Goal: Browse casually

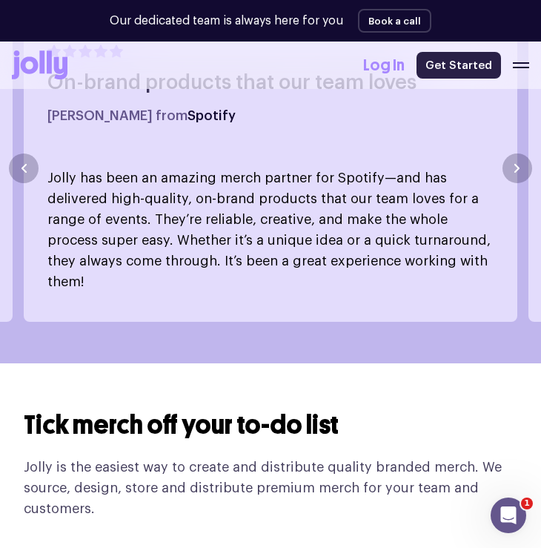
click at [464, 67] on link "Get Started" at bounding box center [459, 65] width 85 height 27
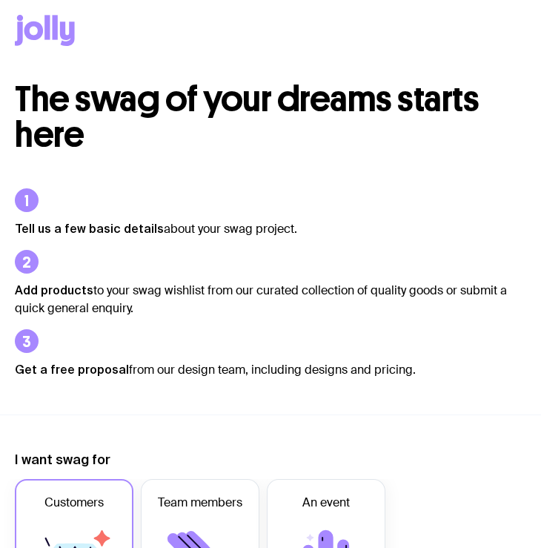
scroll to position [1255, 0]
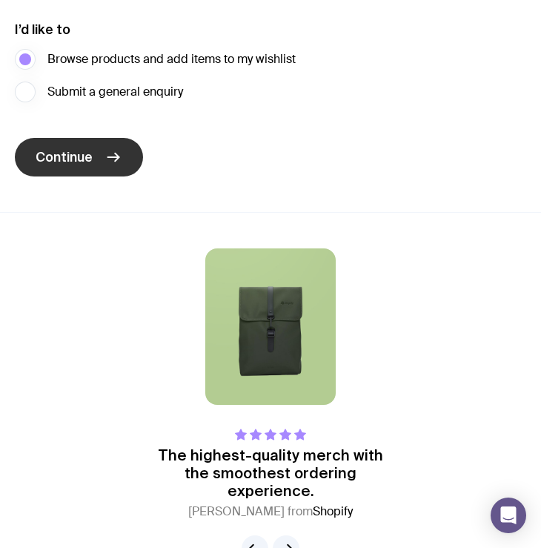
click at [126, 171] on button "Continue" at bounding box center [79, 157] width 128 height 39
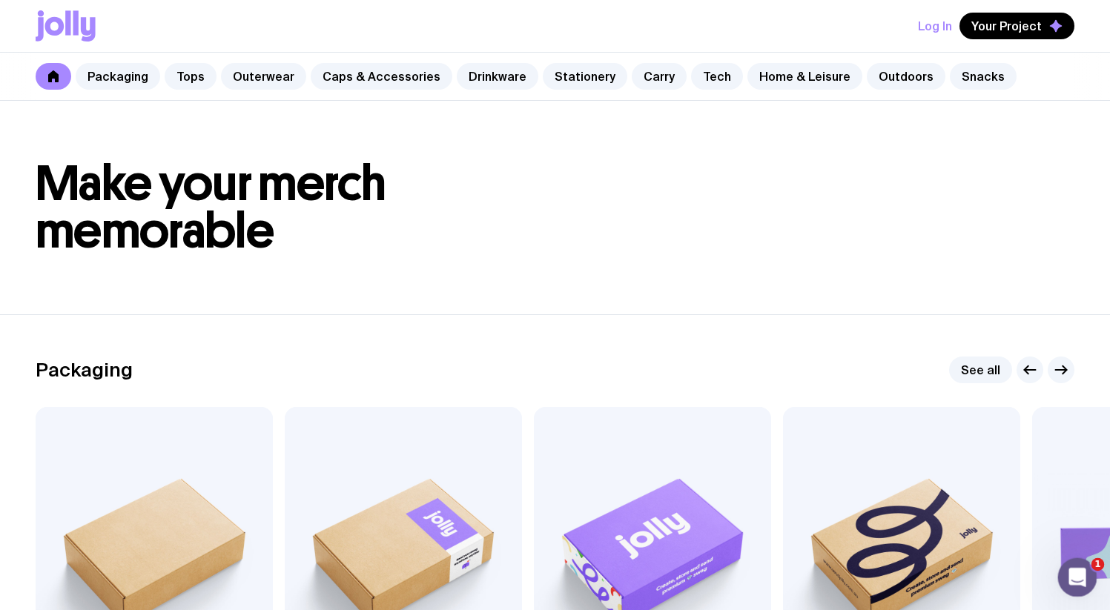
click at [541, 547] on icon "Open Intercom Messenger" at bounding box center [1076, 576] width 24 height 24
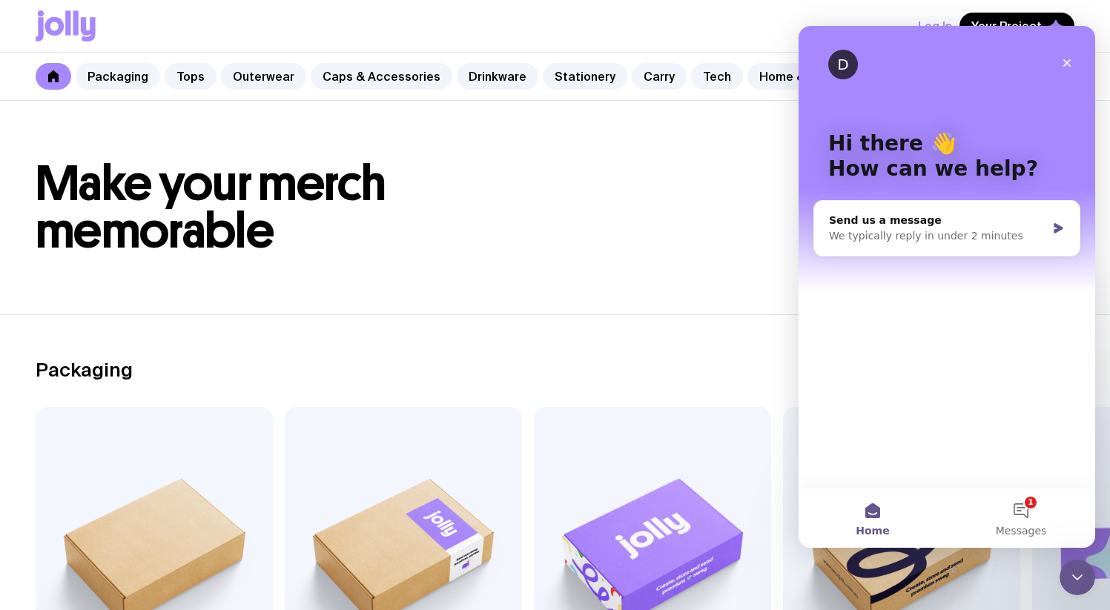
click at [541, 266] on header "Make your merch memorable" at bounding box center [555, 208] width 1110 height 214
click at [541, 63] on div "Close" at bounding box center [1067, 63] width 27 height 27
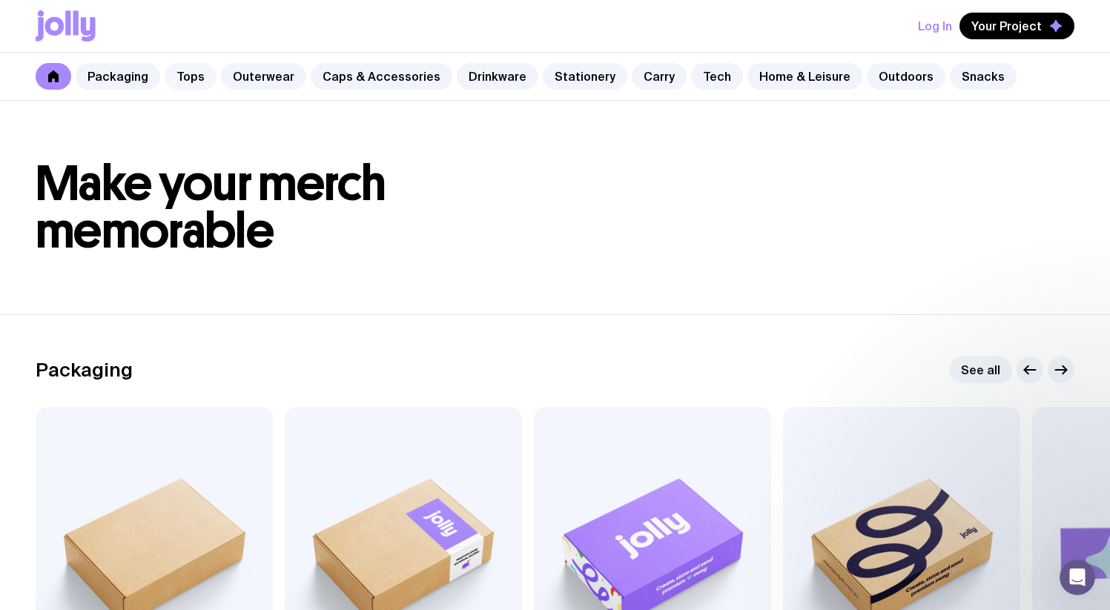
click at [182, 75] on link "Tops" at bounding box center [191, 76] width 52 height 27
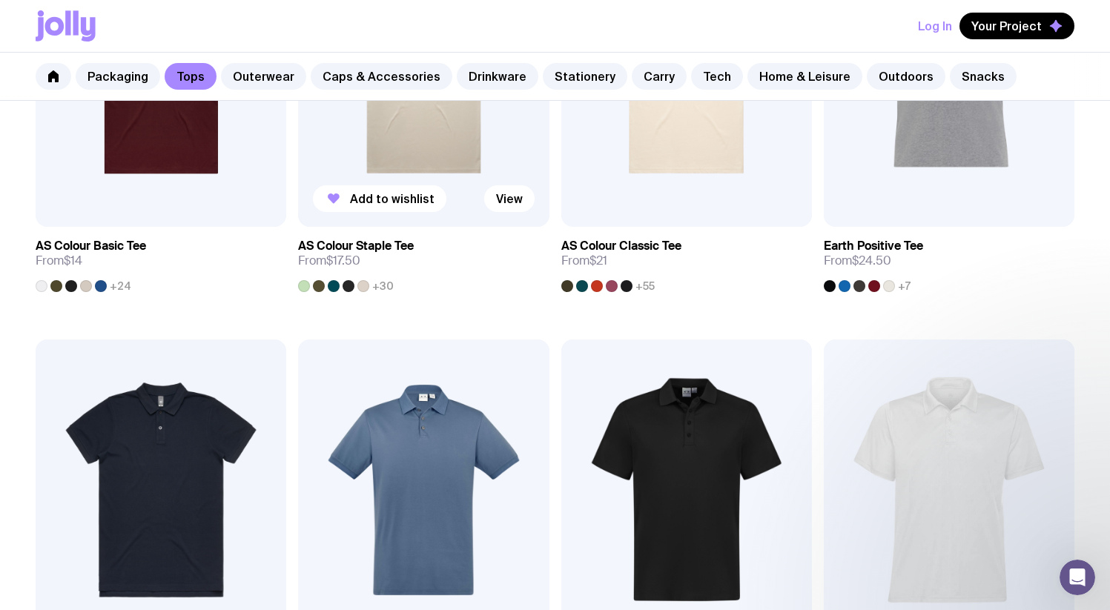
scroll to position [248, 0]
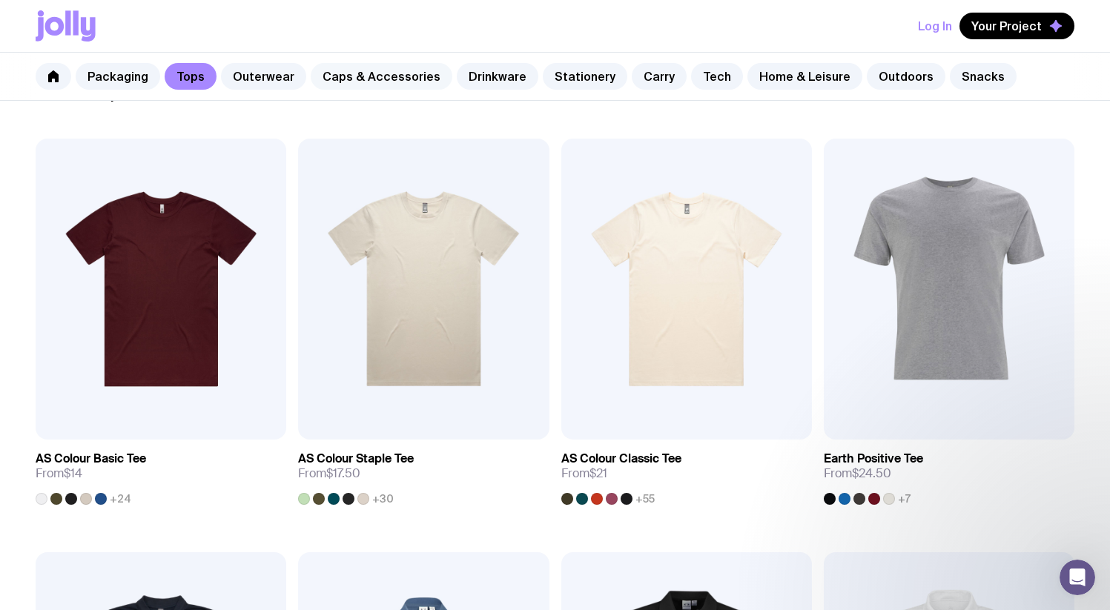
click at [382, 81] on link "Caps & Accessories" at bounding box center [382, 76] width 142 height 27
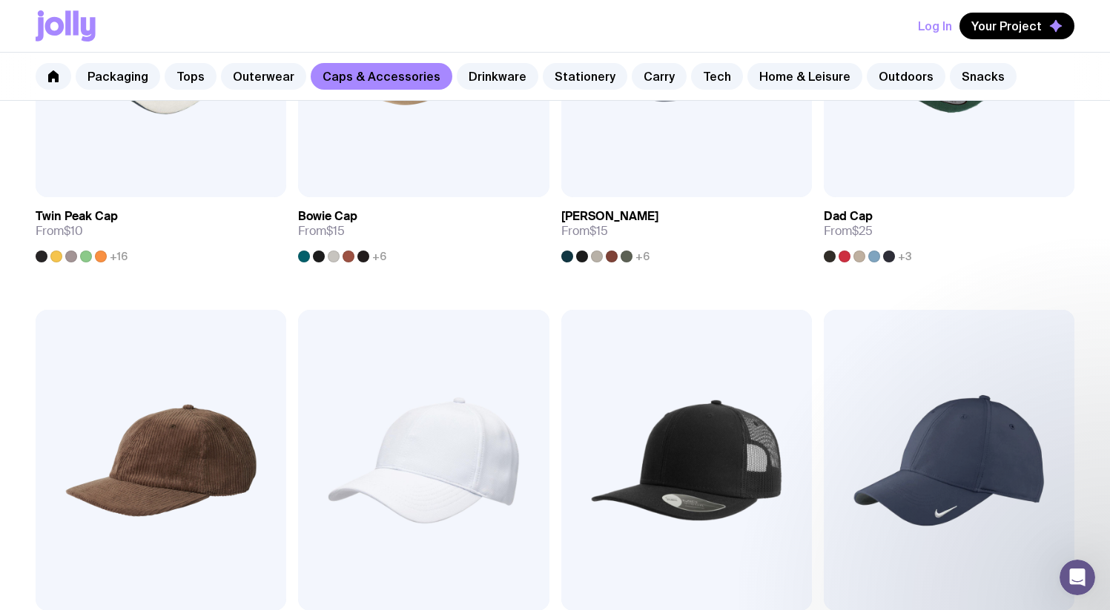
scroll to position [176, 0]
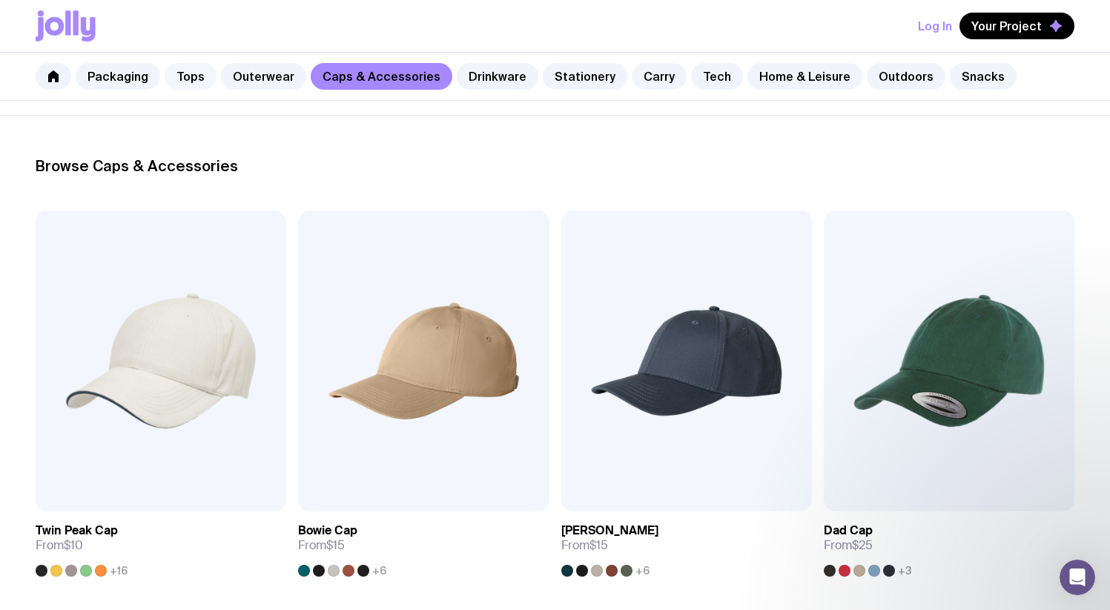
click at [187, 74] on link "Tops" at bounding box center [191, 76] width 52 height 27
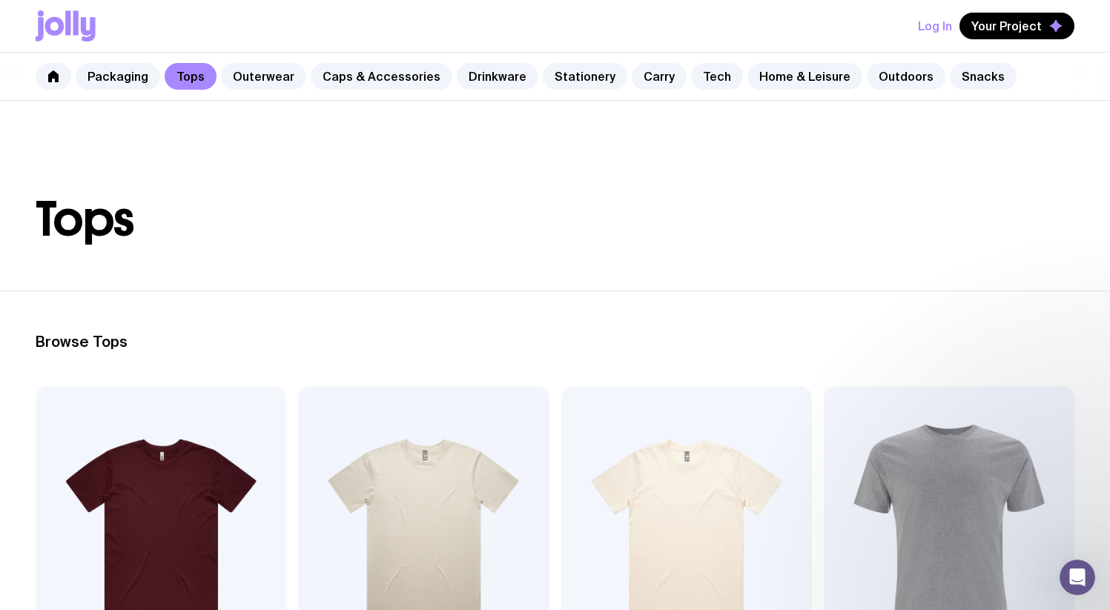
scroll to position [294, 0]
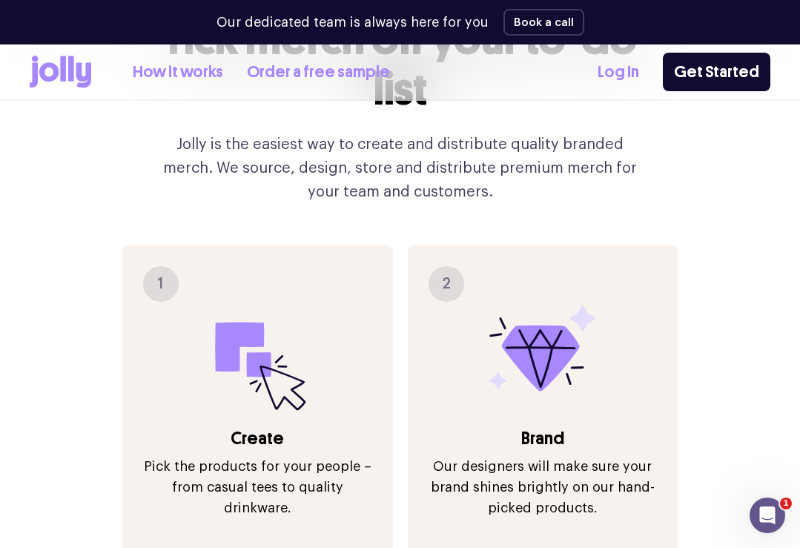
scroll to position [1400, 0]
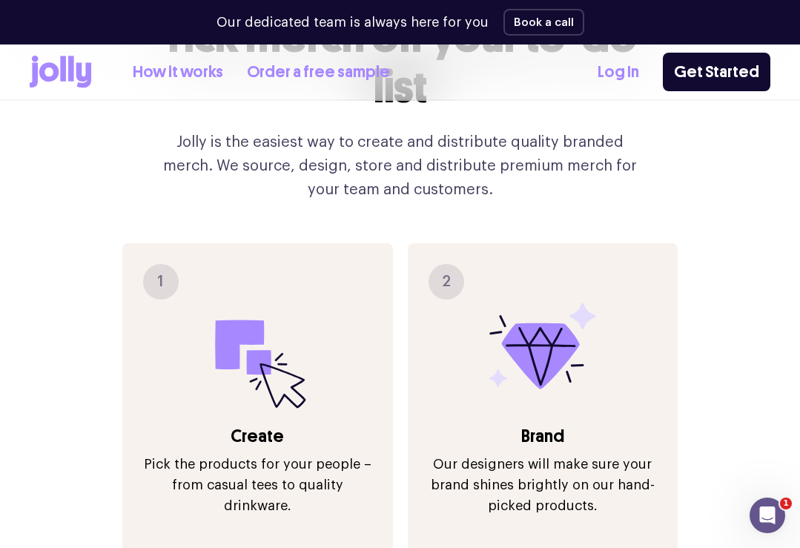
click at [285, 266] on div "1 Create Pick the products for your people – from casual tees to quality drinkw…" at bounding box center [257, 397] width 271 height 309
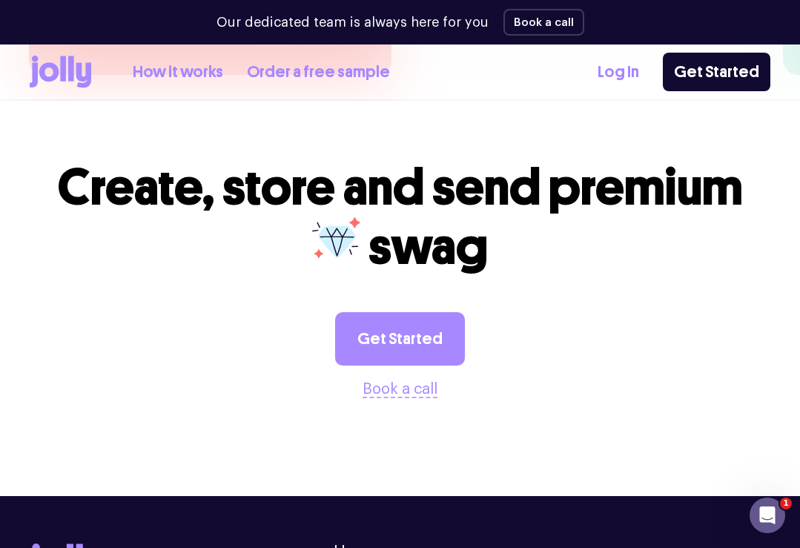
scroll to position [3654, 0]
